Goal: Information Seeking & Learning: Learn about a topic

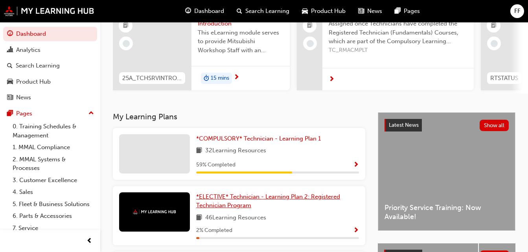
scroll to position [79, 0]
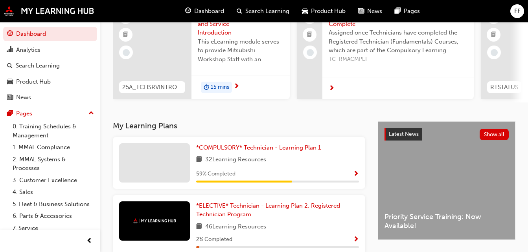
click at [255, 177] on div "59 % Completed" at bounding box center [277, 174] width 163 height 10
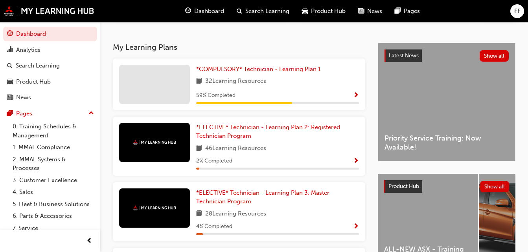
scroll to position [39, 0]
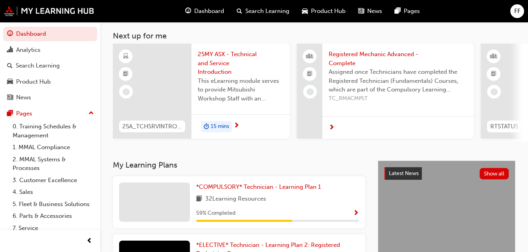
click at [211, 9] on span "Dashboard" at bounding box center [209, 11] width 30 height 9
click at [53, 145] on link "1. MMAL Compliance" at bounding box center [53, 147] width 88 height 12
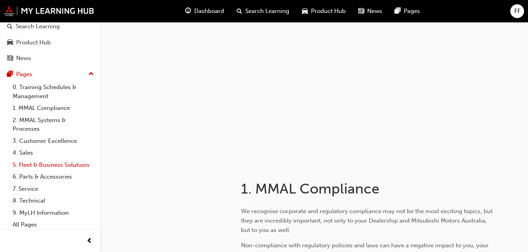
scroll to position [50, 0]
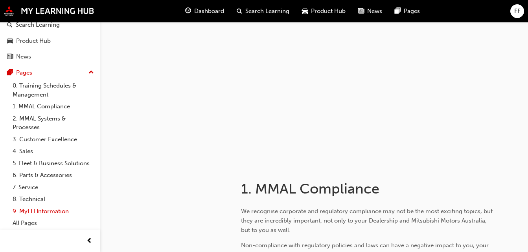
click at [43, 212] on link "9. MyLH Information" at bounding box center [53, 212] width 88 height 12
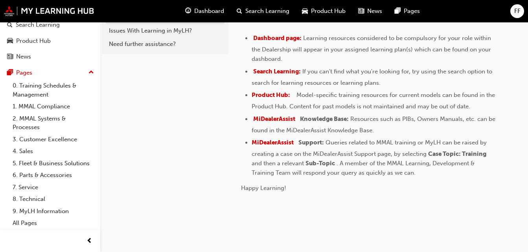
scroll to position [269, 0]
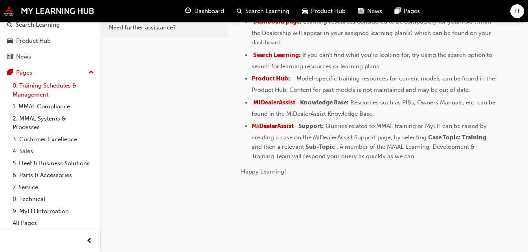
click at [47, 80] on link "0. Training Schedules & Management" at bounding box center [53, 90] width 88 height 21
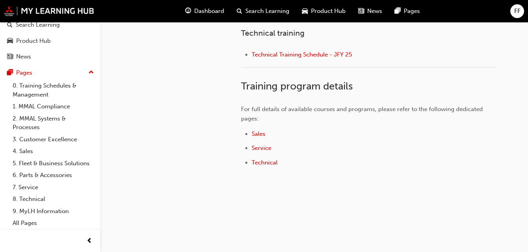
scroll to position [458, 0]
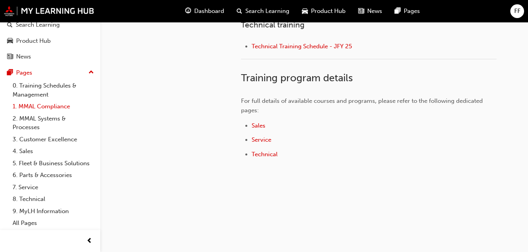
click at [53, 101] on link "1. MMAL Compliance" at bounding box center [53, 107] width 88 height 12
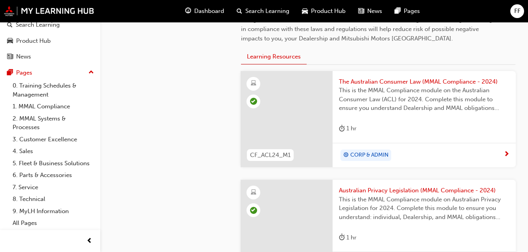
scroll to position [259, 0]
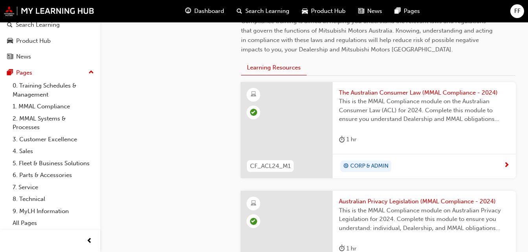
click at [281, 9] on span "Search Learning" at bounding box center [267, 11] width 44 height 9
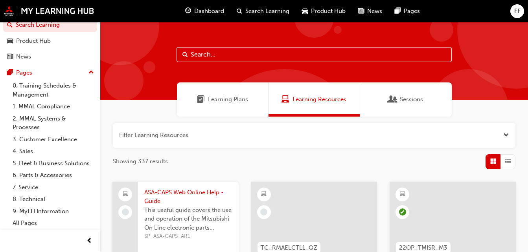
click at [215, 12] on span "Dashboard" at bounding box center [209, 11] width 30 height 9
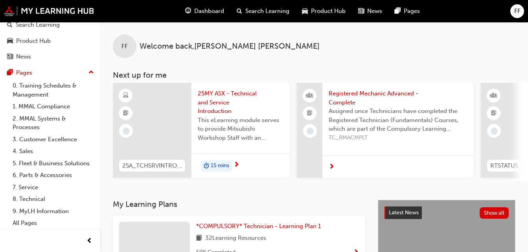
click at [332, 164] on span "next-icon" at bounding box center [332, 167] width 6 height 7
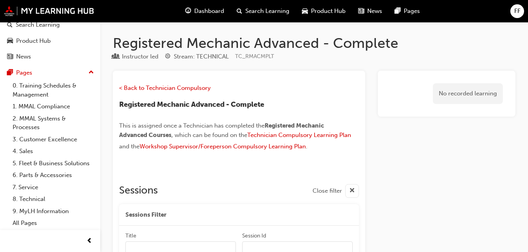
click at [216, 12] on span "Dashboard" at bounding box center [209, 11] width 30 height 9
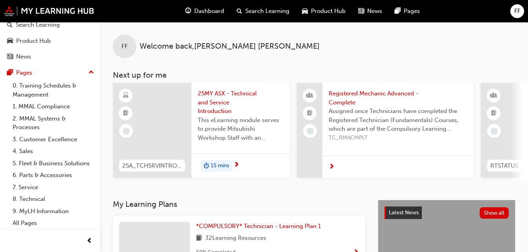
click at [222, 161] on div "15 mins" at bounding box center [216, 166] width 31 height 12
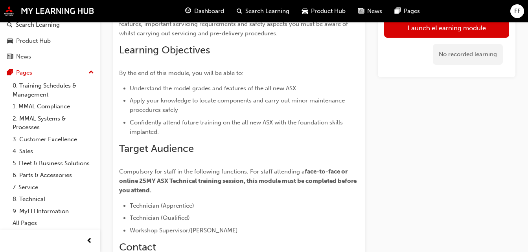
scroll to position [99, 0]
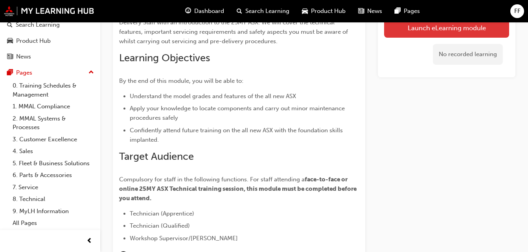
click at [434, 29] on link "Launch eLearning module" at bounding box center [446, 28] width 125 height 20
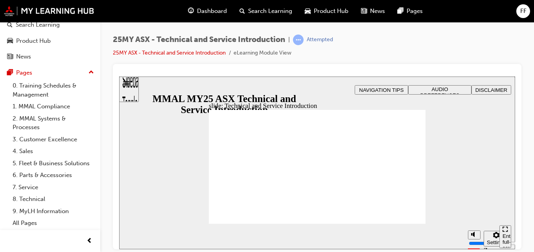
click at [502, 236] on div "Enter full-screen (Ctrl+Alt+F)" at bounding box center [505, 245] width 6 height 24
click at [515, 252] on div "slide: Technical and Service Introduction start-btn.png Technical and Service I…" at bounding box center [317, 254] width 396 height 356
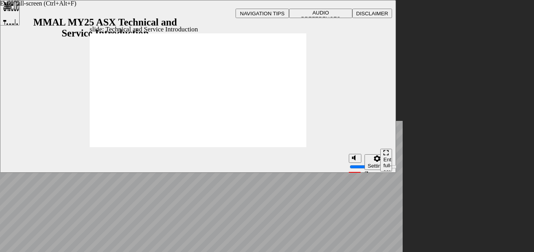
click at [508, 252] on div "slide: Technical and Service Introduction start-btn.png Technical and Service I…" at bounding box center [267, 178] width 534 height 356
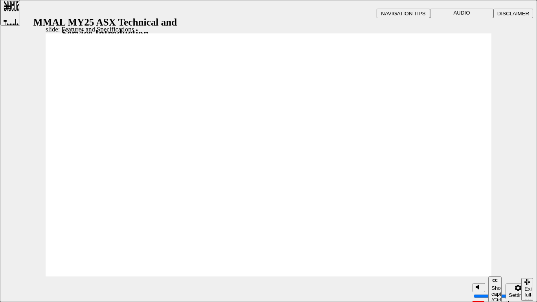
drag, startPoint x: 360, startPoint y: 125, endPoint x: 359, endPoint y: 130, distance: 5.6
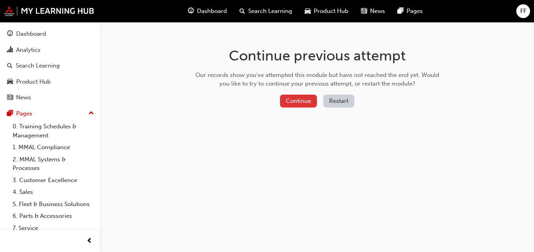
click at [302, 103] on button "Continue" at bounding box center [298, 101] width 37 height 13
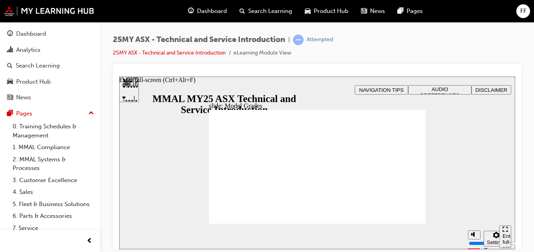
click at [505, 235] on div "Enter full-screen (Ctrl+Alt+F)" at bounding box center [505, 245] width 6 height 24
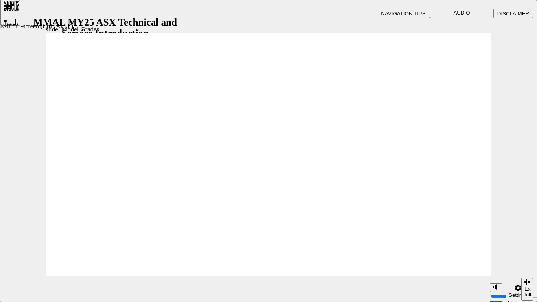
click at [527, 252] on div "Exit full-screen (Ctrl+Alt+F)" at bounding box center [527, 298] width 6 height 24
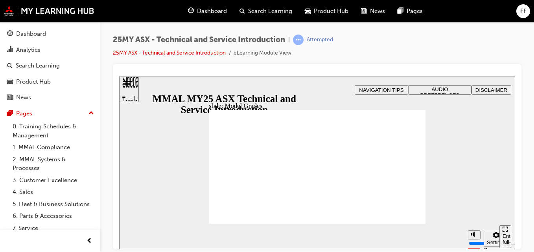
click at [175, 145] on div "slide: Model Grades Rectangle B N Rectangle 2 Rectangle 2 Model Grades The ALL-…" at bounding box center [317, 162] width 396 height 173
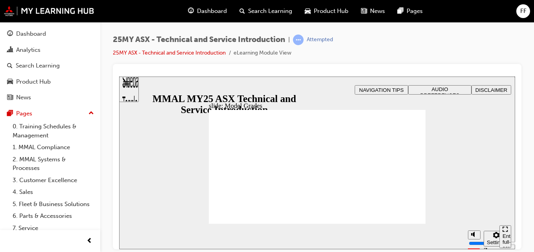
click at [470, 210] on div "slide: Model Grades Rectangle B N Rectangle 2 Rectangle 2 Model Grades The ALL-…" at bounding box center [317, 162] width 396 height 173
click at [296, 37] on span "learningRecordVerb_ATTEMPT-icon" at bounding box center [298, 40] width 11 height 11
click at [298, 40] on span "learningRecordVerb_ATTEMPT-icon" at bounding box center [298, 40] width 11 height 11
click at [504, 232] on icon "Enter full-screen (Ctrl+Alt+F)" at bounding box center [505, 229] width 6 height 6
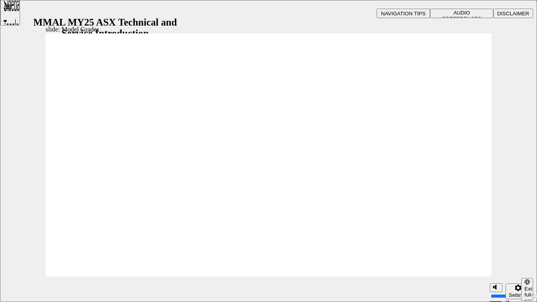
click at [525, 252] on div "Exit full-screen (Ctrl+Alt+F)" at bounding box center [527, 298] width 6 height 24
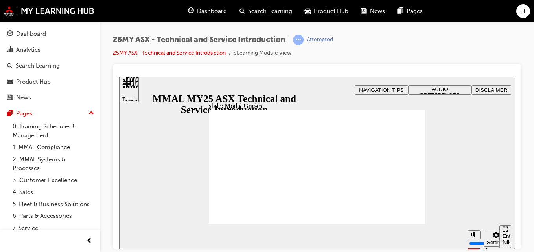
click at [220, 11] on span "Dashboard" at bounding box center [212, 11] width 30 height 9
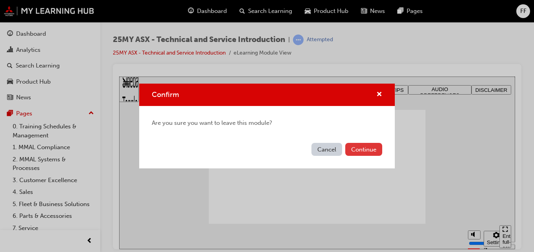
click at [354, 151] on button "Continue" at bounding box center [363, 149] width 37 height 13
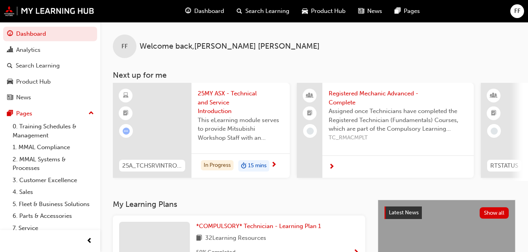
click at [257, 167] on span "15 mins" at bounding box center [257, 166] width 18 height 9
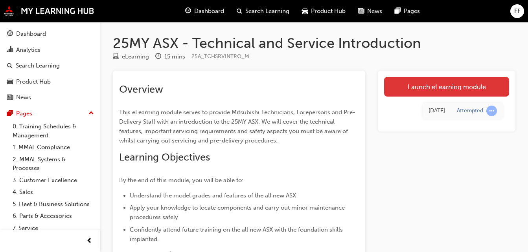
click at [467, 89] on link "Launch eLearning module" at bounding box center [446, 87] width 125 height 20
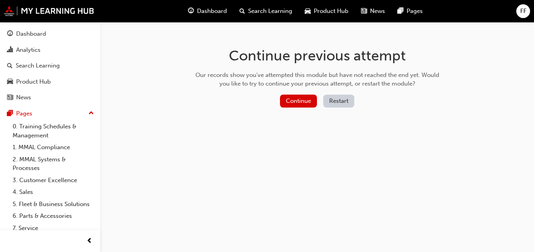
click at [339, 101] on button "Restart" at bounding box center [338, 101] width 31 height 13
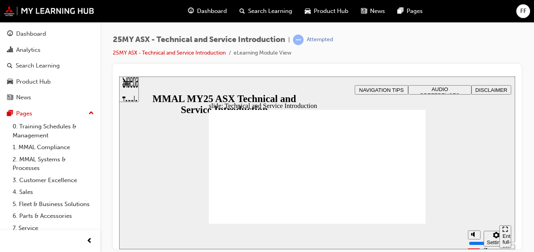
click at [506, 232] on icon "Enter full-screen (Ctrl+Alt+F)" at bounding box center [505, 229] width 6 height 6
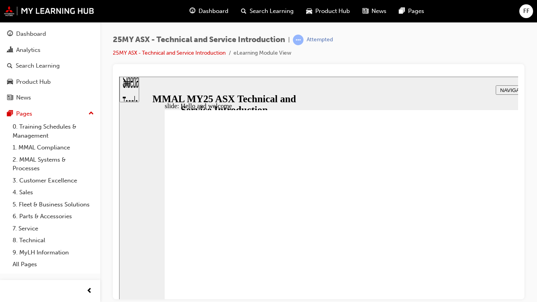
drag, startPoint x: 547, startPoint y: 315, endPoint x: 559, endPoint y: 340, distance: 27.4
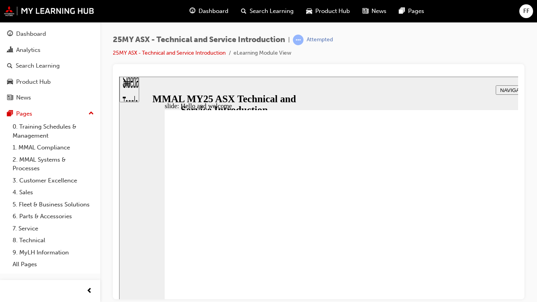
drag, startPoint x: 565, startPoint y: 333, endPoint x: 551, endPoint y: 332, distance: 13.8
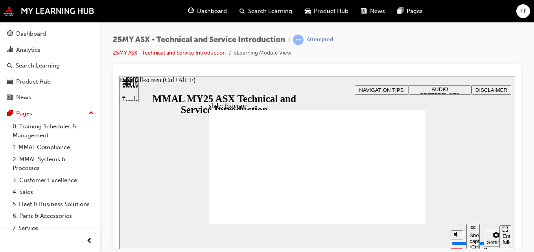
click at [502, 234] on div "Enter full-screen (Ctrl+Alt+F)" at bounding box center [505, 245] width 6 height 24
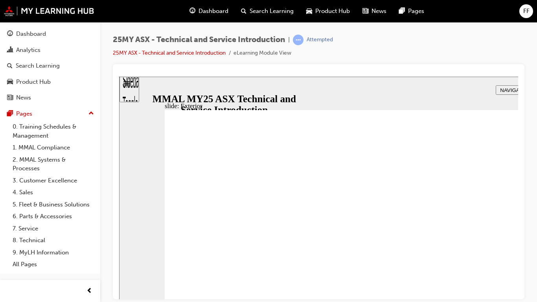
drag, startPoint x: 599, startPoint y: 167, endPoint x: 245, endPoint y: 226, distance: 359.0
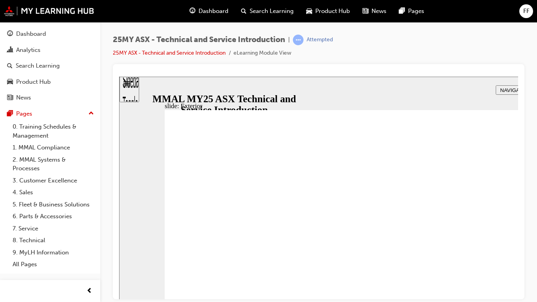
drag, startPoint x: 477, startPoint y: 212, endPoint x: 467, endPoint y: 227, distance: 17.5
